Goal: Task Accomplishment & Management: Complete application form

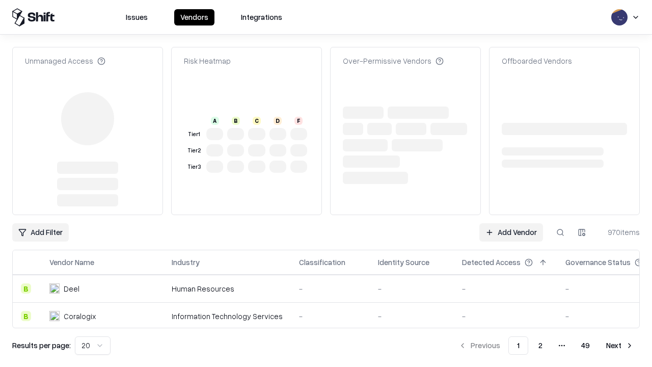
click at [511, 223] on link "Add Vendor" at bounding box center [511, 232] width 64 height 18
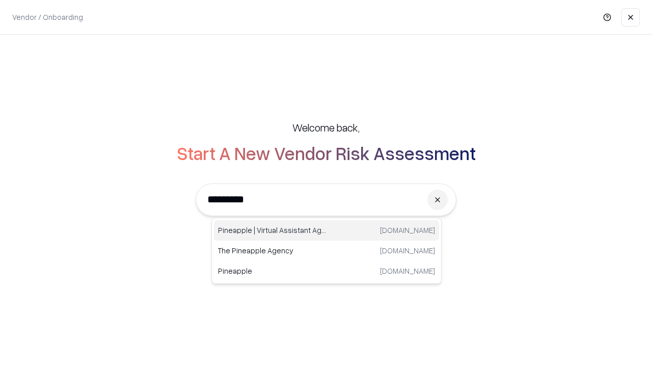
click at [326, 230] on div "Pineapple | Virtual Assistant Agency [DOMAIN_NAME]" at bounding box center [326, 230] width 225 height 20
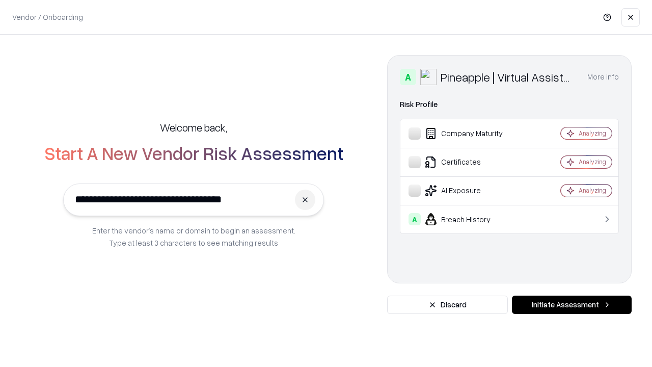
type input "**********"
click at [571, 304] on button "Initiate Assessment" at bounding box center [572, 304] width 120 height 18
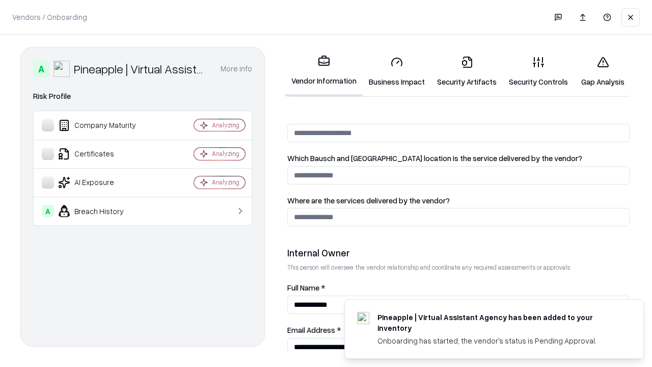
scroll to position [527, 0]
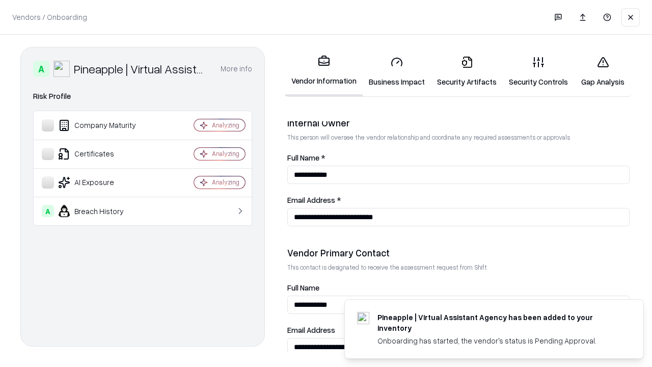
click at [397, 71] on link "Business Impact" at bounding box center [397, 71] width 68 height 47
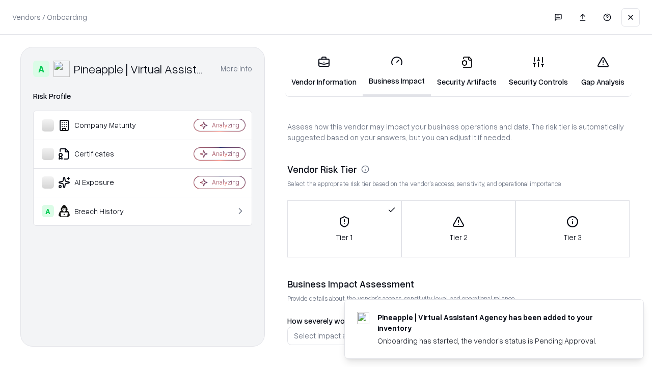
click at [466, 71] on link "Security Artifacts" at bounding box center [467, 71] width 72 height 47
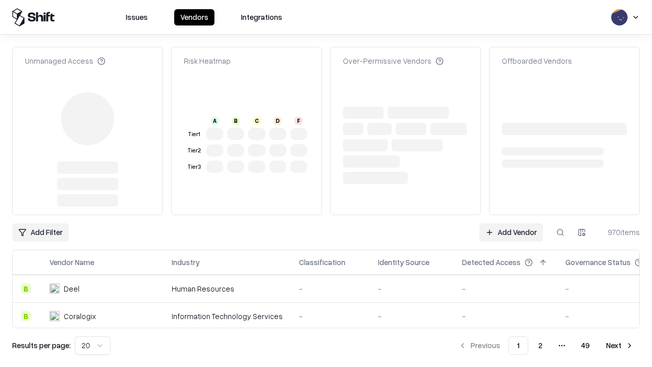
click at [511, 223] on link "Add Vendor" at bounding box center [511, 232] width 64 height 18
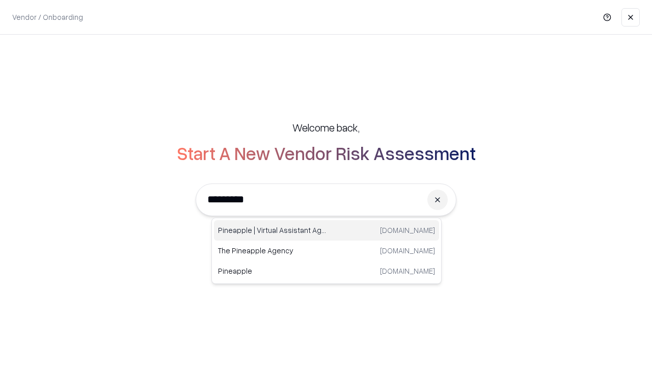
click at [326, 230] on div "Pineapple | Virtual Assistant Agency [DOMAIN_NAME]" at bounding box center [326, 230] width 225 height 20
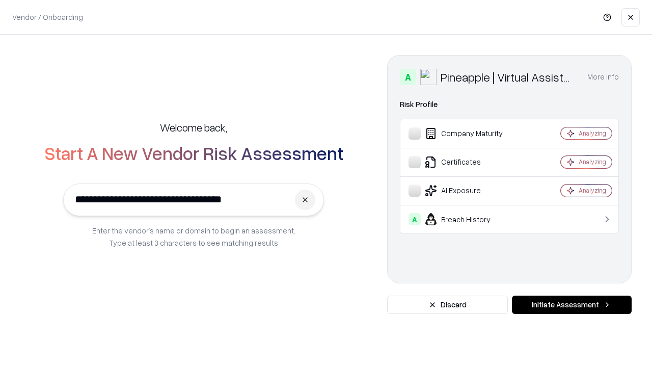
type input "**********"
click at [571, 304] on button "Initiate Assessment" at bounding box center [572, 304] width 120 height 18
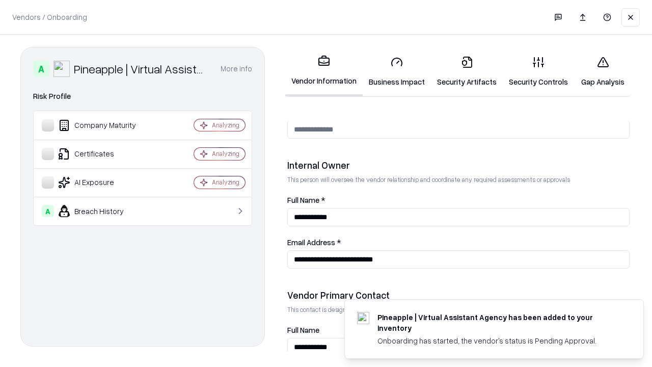
scroll to position [527, 0]
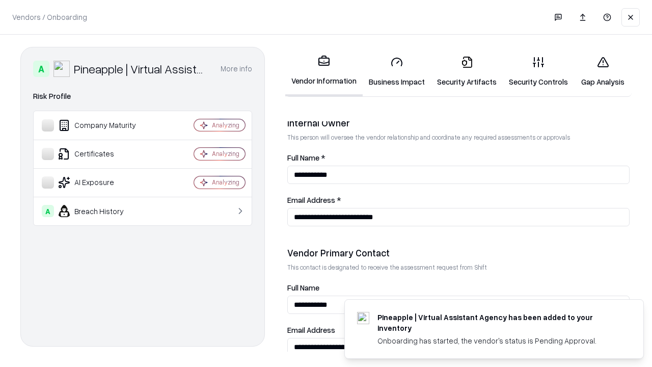
click at [602, 71] on link "Gap Analysis" at bounding box center [603, 71] width 58 height 47
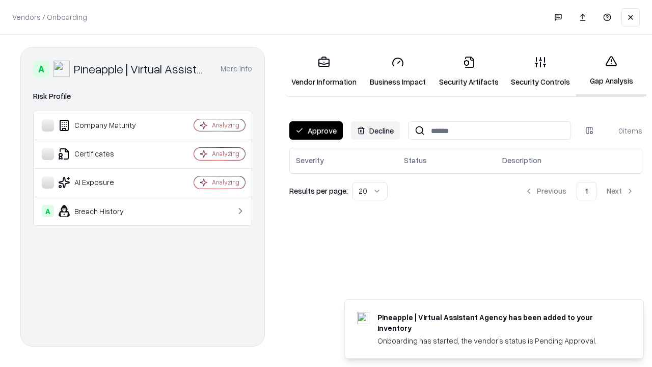
click at [316, 130] on button "Approve" at bounding box center [315, 130] width 53 height 18
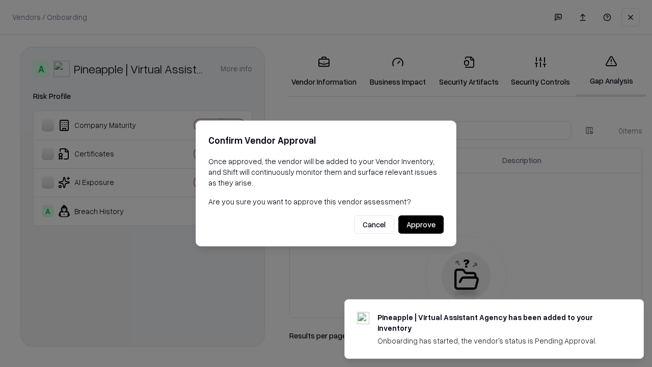
click at [421, 224] on button "Approve" at bounding box center [420, 224] width 45 height 18
